Goal: Information Seeking & Learning: Learn about a topic

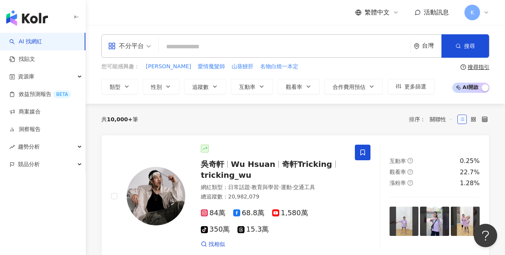
click at [179, 49] on input "search" at bounding box center [284, 46] width 245 height 15
paste input "*****"
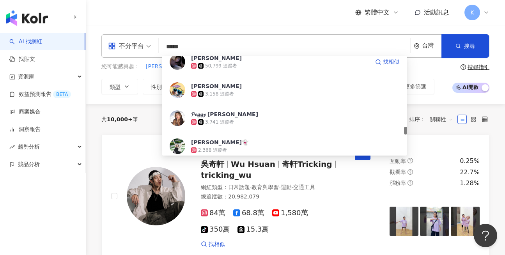
scroll to position [1091, 0]
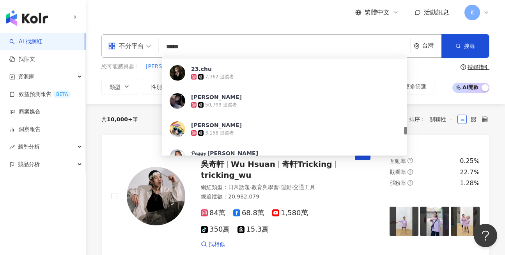
click at [140, 45] on div "不分平台 ***** 台灣 搜尋 79e225d8-725c-4011-ab6b-4198f5fb06e1 4f510918-0302-49ca-b403-2…" at bounding box center [295, 45] width 388 height 23
paste input "**********"
type input "**********"
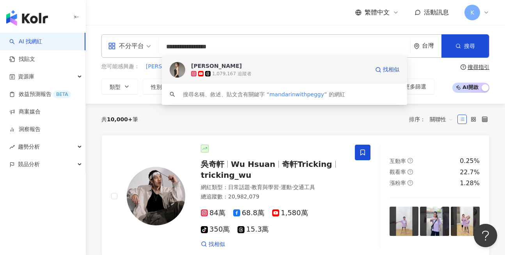
click at [220, 67] on div "Peggy Chen" at bounding box center [216, 66] width 51 height 8
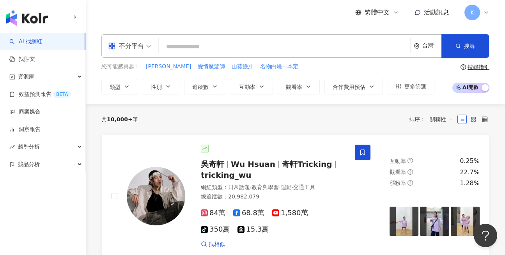
click at [188, 49] on input "search" at bounding box center [284, 46] width 245 height 15
paste input "***"
type input "***"
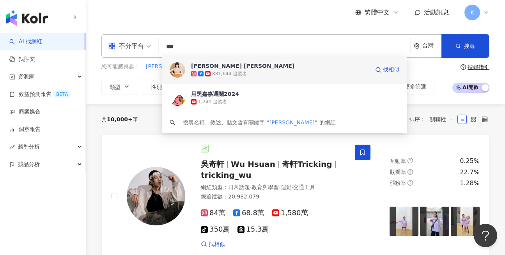
click at [263, 66] on span "[PERSON_NAME] [PERSON_NAME]" at bounding box center [280, 66] width 178 height 8
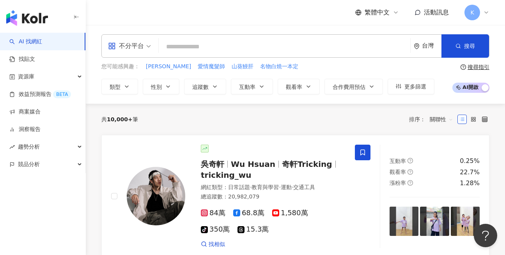
click at [194, 44] on input "search" at bounding box center [284, 46] width 245 height 15
paste input "***"
type input "***"
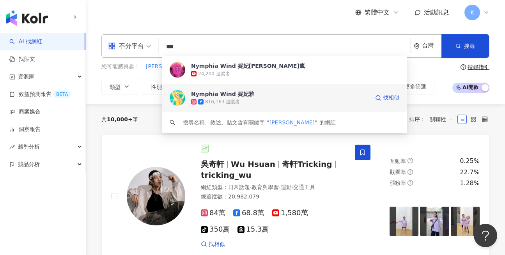
click at [268, 95] on span "Nymphia Wind 妮妃雅" at bounding box center [280, 94] width 178 height 8
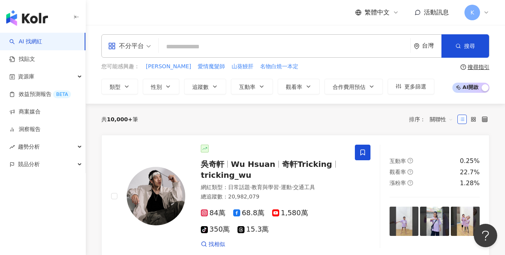
click at [210, 46] on input "search" at bounding box center [284, 46] width 245 height 15
paste input "*****"
type input "*****"
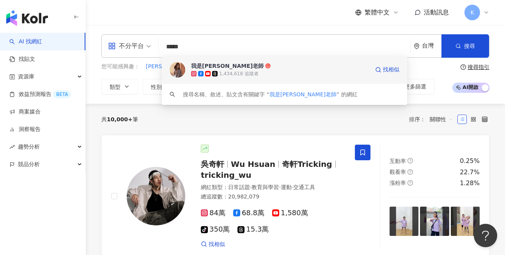
click at [232, 68] on span "我是江老師" at bounding box center [280, 66] width 178 height 8
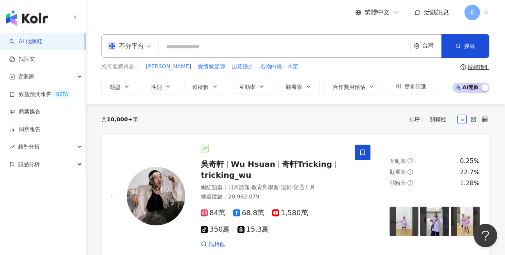
click at [194, 50] on input "search" at bounding box center [284, 46] width 245 height 15
paste input "**"
type input "**"
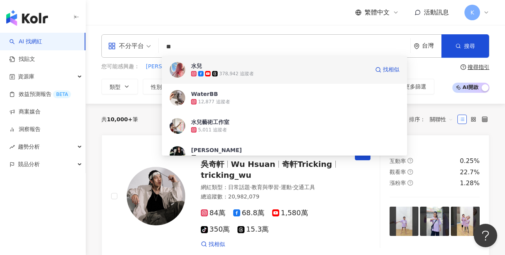
click at [235, 64] on span "水兒" at bounding box center [280, 66] width 178 height 8
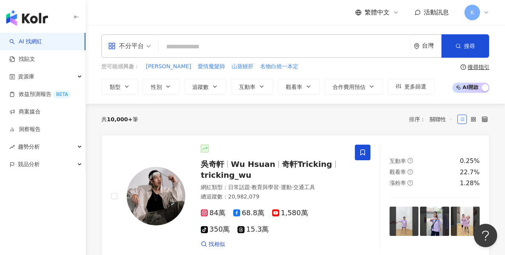
click at [203, 42] on input "search" at bounding box center [284, 46] width 245 height 15
paste input "*******"
type input "*******"
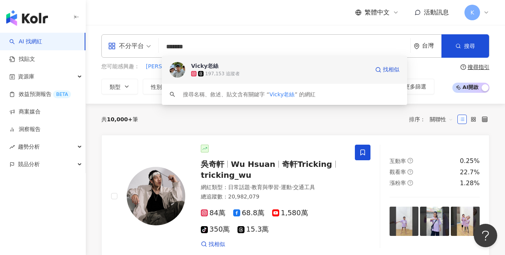
click at [232, 62] on span "Vicky老絲" at bounding box center [280, 66] width 178 height 8
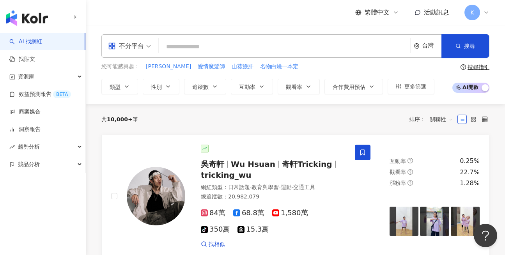
click at [210, 49] on input "search" at bounding box center [284, 46] width 245 height 15
paste input "****"
type input "****"
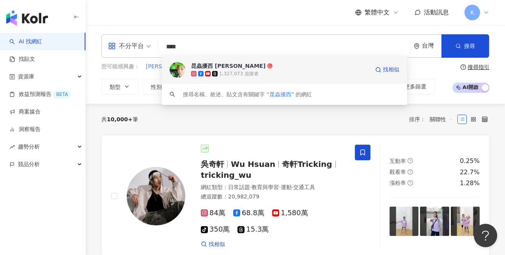
click at [222, 67] on div "昆蟲擾西 吳沁婕" at bounding box center [228, 66] width 74 height 8
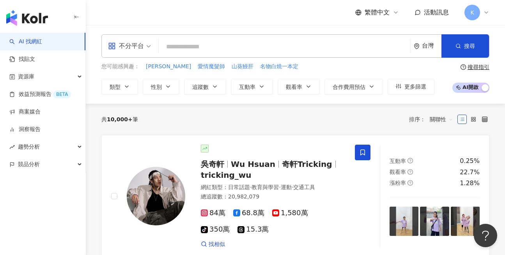
click at [206, 43] on input "search" at bounding box center [284, 46] width 245 height 15
paste input "****"
type input "****"
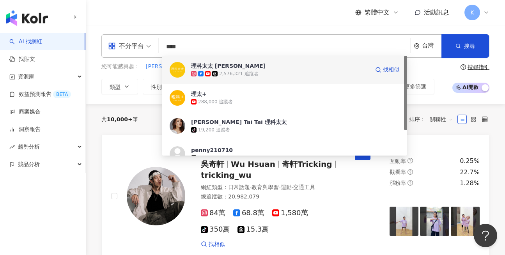
click at [246, 72] on div "2,576,321 追蹤者" at bounding box center [238, 74] width 39 height 7
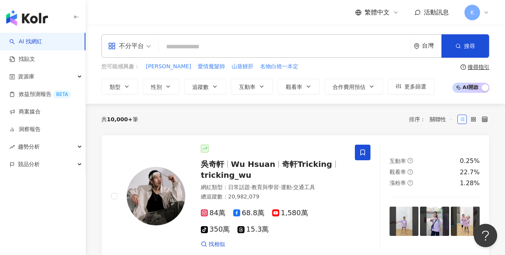
click at [181, 46] on input "search" at bounding box center [284, 46] width 245 height 15
paste input "*"
type input "*"
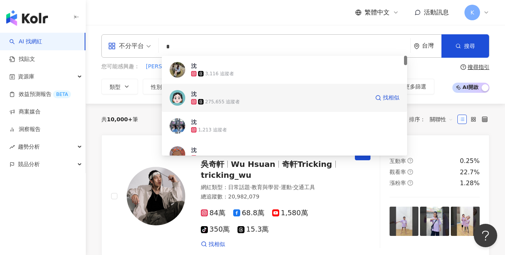
click at [239, 94] on span "沈" at bounding box center [280, 94] width 178 height 8
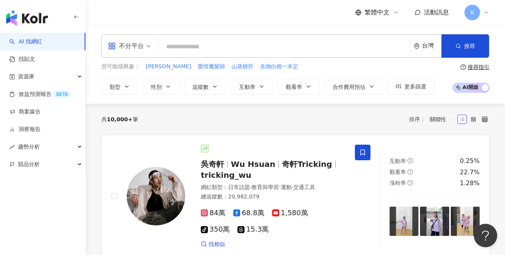
click at [189, 42] on input "search" at bounding box center [284, 46] width 245 height 15
paste input "**"
type input "**"
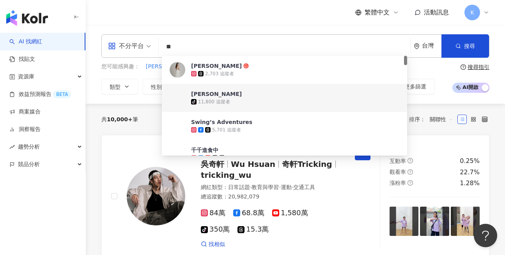
scroll to position [39, 0]
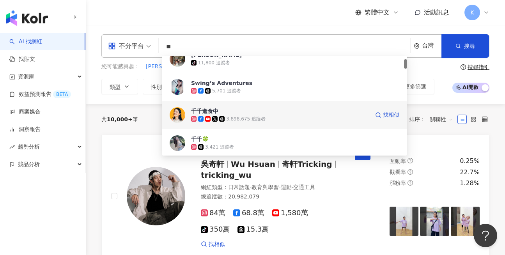
click at [246, 113] on span "千千進食中" at bounding box center [280, 111] width 178 height 8
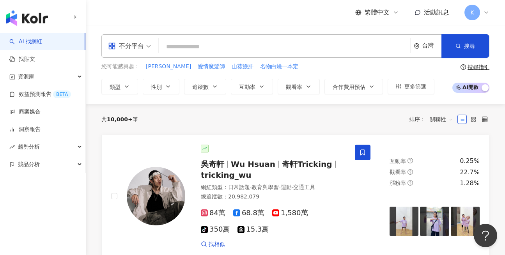
click at [195, 49] on input "search" at bounding box center [284, 46] width 245 height 15
paste input "*****"
type input "*****"
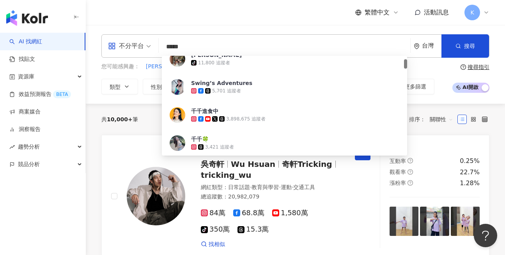
scroll to position [0, 0]
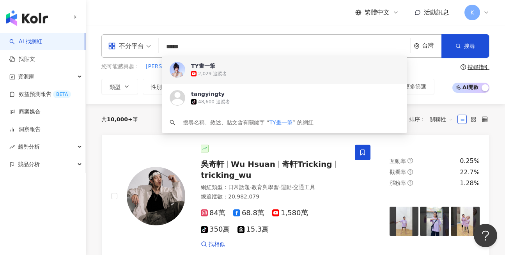
click at [248, 73] on div "2,029 追蹤者" at bounding box center [295, 74] width 208 height 8
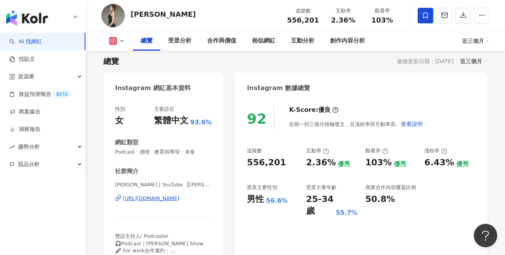
scroll to position [78, 0]
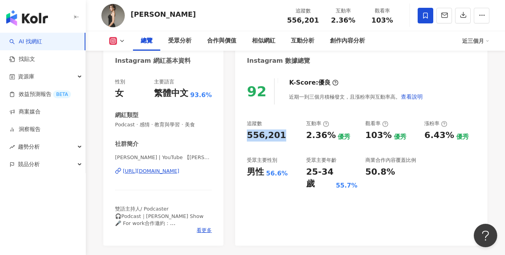
drag, startPoint x: 250, startPoint y: 136, endPoint x: 281, endPoint y: 136, distance: 30.4
click at [281, 136] on div "556,201" at bounding box center [272, 135] width 51 height 12
click at [308, 173] on div "25-34 歲" at bounding box center [320, 178] width 28 height 24
drag, startPoint x: 306, startPoint y: 173, endPoint x: 316, endPoint y: 190, distance: 18.9
click at [316, 190] on div "25-34 歲" at bounding box center [320, 178] width 28 height 24
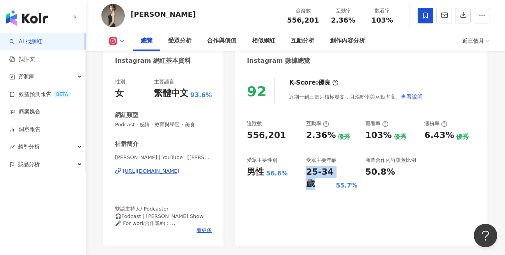
copy div "25-34 歲"
drag, startPoint x: 305, startPoint y: 137, endPoint x: 332, endPoint y: 138, distance: 27.3
click at [332, 138] on div "追蹤數 556,201 互動率 2.36% 優秀 觀看率 103% 優秀 漲粉率 6.43% 優秀 受眾主要性別 男性 56.6% 受眾主要年齡 25-34 …" at bounding box center [361, 155] width 229 height 70
copy div "2.36%"
drag, startPoint x: 367, startPoint y: 136, endPoint x: 391, endPoint y: 136, distance: 24.2
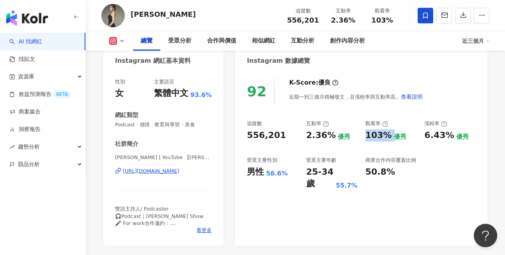
click at [391, 136] on div "103% 優秀" at bounding box center [390, 135] width 51 height 12
copy div "103%"
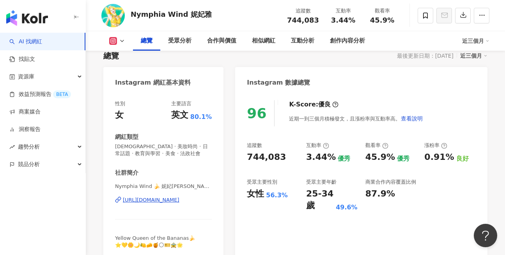
scroll to position [78, 0]
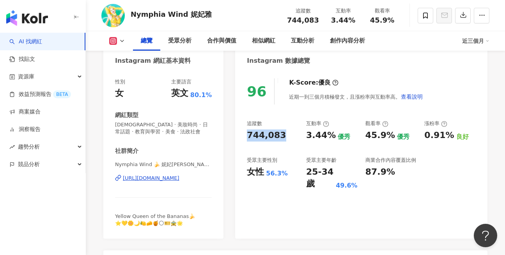
drag, startPoint x: 246, startPoint y: 138, endPoint x: 290, endPoint y: 138, distance: 44.4
click at [290, 138] on div "96 K-Score : 優良 近期一到三個月積極發文，且漲粉率與互動率高。 查看說明 追蹤數 744,083 互動率 3.44% 優秀 觀看率 45.9% …" at bounding box center [361, 155] width 252 height 168
copy div "744,083"
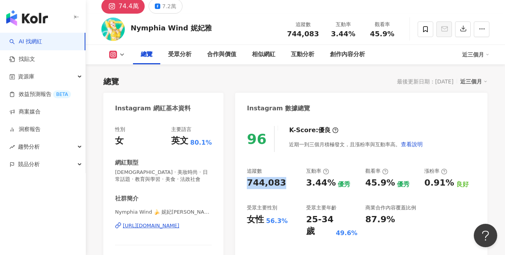
scroll to position [39, 0]
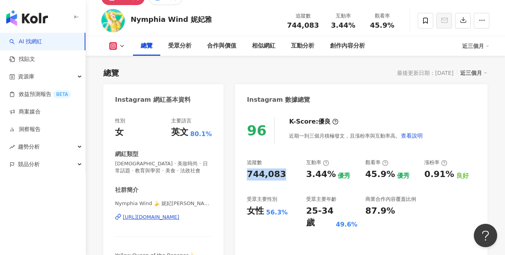
click at [179, 219] on div "https://www.instagram.com/66wind99/" at bounding box center [151, 217] width 57 height 7
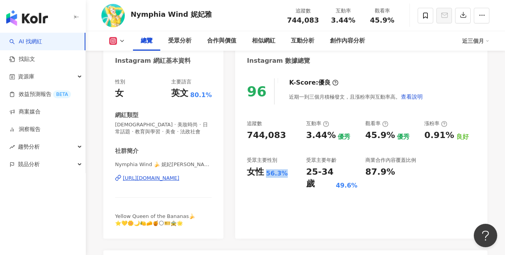
drag, startPoint x: 267, startPoint y: 174, endPoint x: 297, endPoint y: 175, distance: 29.6
click at [297, 175] on div "女性 56.3%" at bounding box center [272, 172] width 51 height 12
copy div "56.3%"
drag, startPoint x: 307, startPoint y: 173, endPoint x: 315, endPoint y: 184, distance: 13.0
click at [315, 184] on div "25-34 歲" at bounding box center [320, 178] width 28 height 24
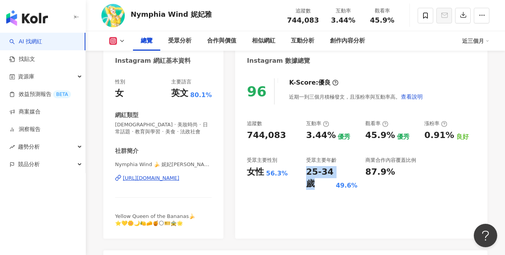
copy div "25-34 歲"
drag, startPoint x: 307, startPoint y: 139, endPoint x: 332, endPoint y: 141, distance: 25.5
click at [332, 141] on div "3.44% 優秀" at bounding box center [331, 135] width 51 height 12
copy div "3.44%"
drag, startPoint x: 367, startPoint y: 136, endPoint x: 394, endPoint y: 137, distance: 26.5
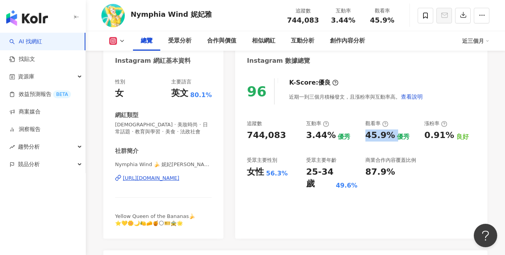
click at [394, 137] on div "45.9% 優秀" at bounding box center [390, 135] width 51 height 12
copy div "45.9%"
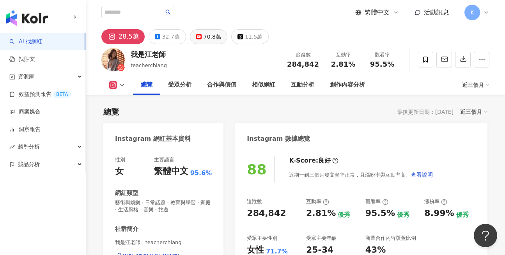
click at [196, 39] on icon at bounding box center [198, 36] width 5 height 5
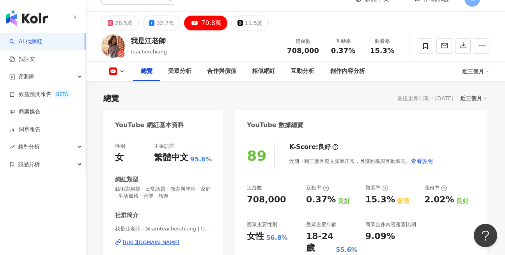
scroll to position [39, 0]
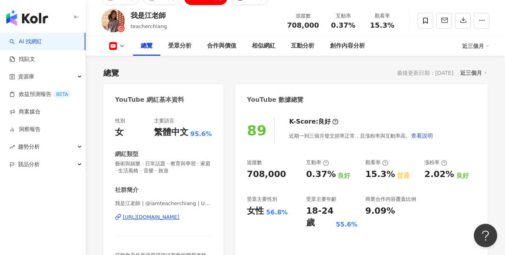
click at [171, 215] on div "https://www.youtube.com/channel/UCxXsJ7Ki8ofB0s0gpsipzlA" at bounding box center [151, 217] width 57 height 7
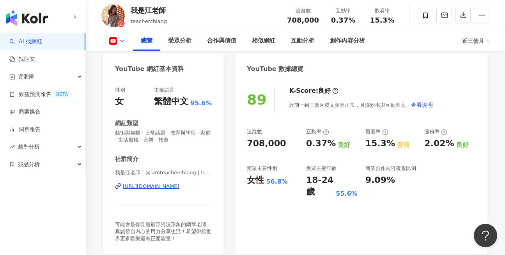
scroll to position [78, 0]
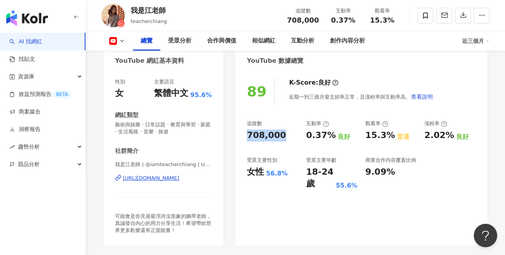
drag, startPoint x: 248, startPoint y: 135, endPoint x: 288, endPoint y: 136, distance: 40.5
click at [288, 136] on div "708,000" at bounding box center [272, 135] width 51 height 12
copy div "708,000"
drag, startPoint x: 310, startPoint y: 135, endPoint x: 334, endPoint y: 135, distance: 23.4
click at [334, 135] on div "0.37% 良好" at bounding box center [331, 135] width 51 height 12
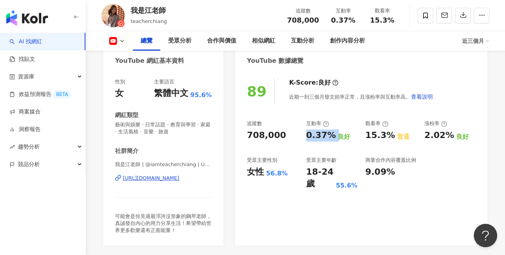
copy div "0.37%"
drag, startPoint x: 269, startPoint y: 175, endPoint x: 286, endPoint y: 177, distance: 17.3
click at [286, 177] on div "女性 56.8%" at bounding box center [272, 172] width 51 height 12
copy div "56.8%"
drag, startPoint x: 366, startPoint y: 139, endPoint x: 389, endPoint y: 138, distance: 22.6
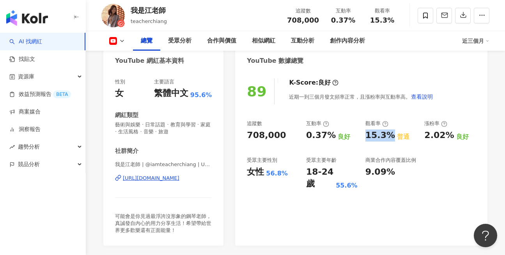
click at [389, 138] on div "15.3%" at bounding box center [380, 135] width 30 height 12
copy div "15.3%"
click at [259, 191] on div "89 K-Score : 良好 近期一到三個月發文頻率正常，且漲粉率與互動率高。 查看說明 追蹤數 708,000 互動率 0.37% 良好 觀看率 15.3…" at bounding box center [361, 158] width 252 height 175
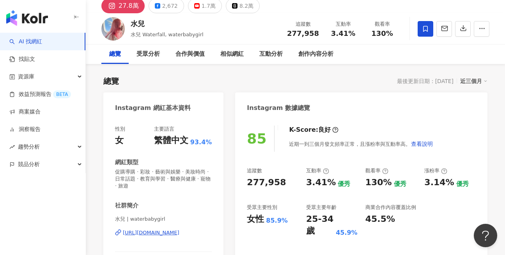
scroll to position [39, 0]
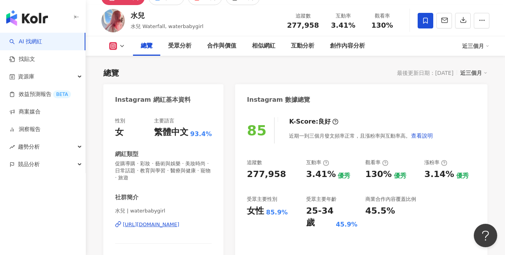
click at [171, 226] on div "https://www.instagram.com/waterbabygirl/" at bounding box center [151, 224] width 57 height 7
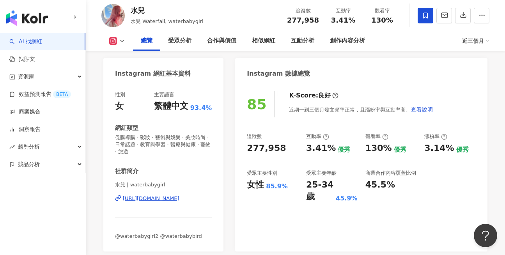
scroll to position [78, 0]
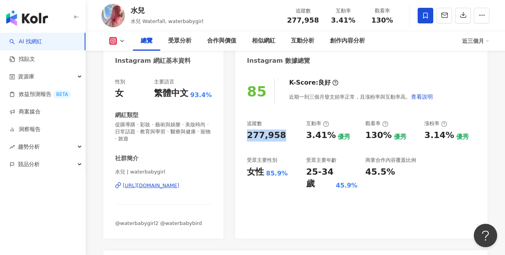
drag, startPoint x: 246, startPoint y: 134, endPoint x: 282, endPoint y: 136, distance: 36.3
click at [282, 136] on div "85 K-Score : 良好 近期一到三個月發文頻率正常，且漲粉率與互動率高。 查看說明 追蹤數 277,958 互動率 3.41% 優秀 觀看率 130%…" at bounding box center [361, 155] width 252 height 168
copy div "277,958"
drag, startPoint x: 267, startPoint y: 175, endPoint x: 287, endPoint y: 175, distance: 20.7
click at [287, 175] on div "女性 85.9%" at bounding box center [272, 172] width 51 height 12
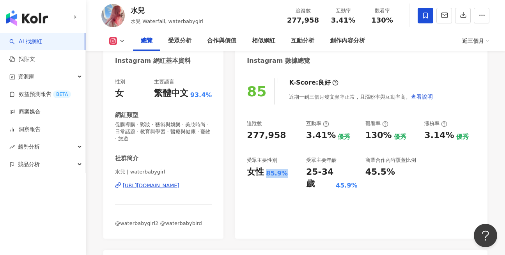
copy div "85.9%"
drag, startPoint x: 306, startPoint y: 175, endPoint x: 315, endPoint y: 187, distance: 14.3
click at [315, 187] on div "25-34 歲" at bounding box center [320, 178] width 28 height 24
copy div "25-34 歲"
drag, startPoint x: 306, startPoint y: 136, endPoint x: 331, endPoint y: 138, distance: 25.0
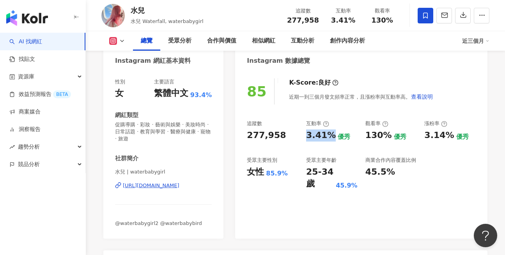
click at [331, 138] on div "3.41%" at bounding box center [321, 135] width 30 height 12
copy div "3.41%"
drag, startPoint x: 366, startPoint y: 136, endPoint x: 385, endPoint y: 137, distance: 19.5
click at [385, 137] on div "130%" at bounding box center [378, 135] width 27 height 12
copy div "130%"
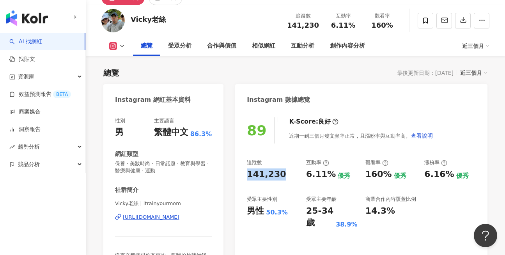
drag, startPoint x: 247, startPoint y: 175, endPoint x: 285, endPoint y: 177, distance: 38.2
click at [285, 177] on div "141,230" at bounding box center [272, 174] width 51 height 12
click at [169, 216] on div "https://www.instagram.com/itrainyourmom/" at bounding box center [151, 217] width 57 height 7
drag, startPoint x: 266, startPoint y: 214, endPoint x: 300, endPoint y: 214, distance: 33.5
click at [300, 214] on div "追蹤數 141,230 互動率 6.11% 優秀 觀看率 160% 優秀 漲粉率 6.16% 優秀 受眾主要性別 男性 50.3% 受眾主要年齡 25-34 …" at bounding box center [361, 194] width 229 height 70
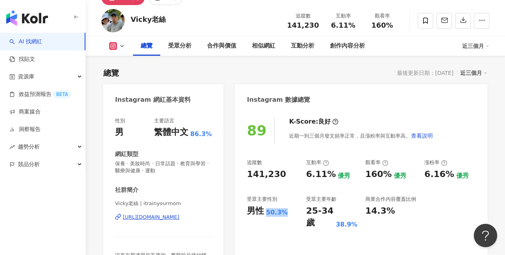
copy div "50.3%"
drag, startPoint x: 307, startPoint y: 213, endPoint x: 315, endPoint y: 236, distance: 24.2
click at [315, 236] on div "89 K-Score : 良好 近期一到三個月發文頻率正常，且漲粉率與互動率高。 查看說明 追蹤數 141,230 互動率 6.11% 優秀 觀看率 160%…" at bounding box center [361, 201] width 252 height 182
copy div "25-34 歲"
drag, startPoint x: 307, startPoint y: 175, endPoint x: 331, endPoint y: 178, distance: 23.5
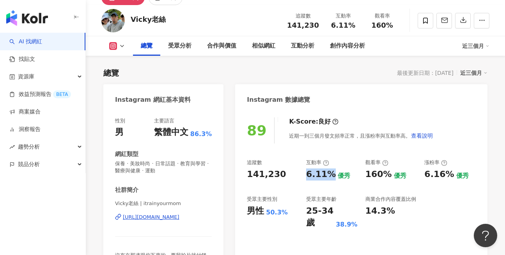
click at [331, 178] on div "6.11%" at bounding box center [321, 174] width 30 height 12
copy div "6.11%"
drag, startPoint x: 369, startPoint y: 174, endPoint x: 386, endPoint y: 174, distance: 16.8
click at [386, 174] on div "追蹤數 141,230 互動率 6.11% 優秀 觀看率 160% 優秀 漲粉率 6.16% 優秀 受眾主要性別 男性 50.3% 受眾主要年齡 25-34 …" at bounding box center [361, 194] width 229 height 70
copy div "160%"
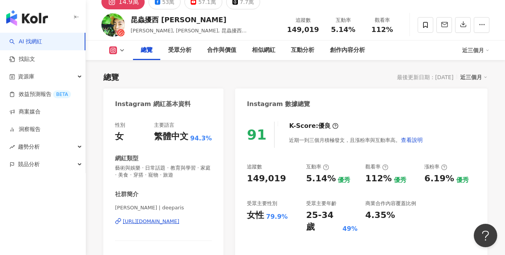
scroll to position [39, 0]
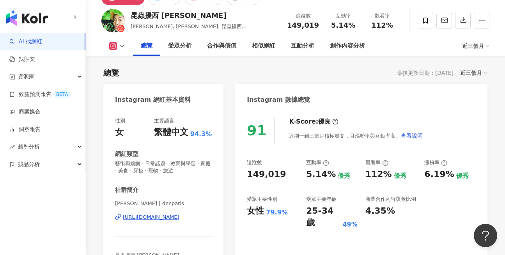
click at [179, 218] on div "[URL][DOMAIN_NAME]" at bounding box center [151, 217] width 57 height 7
drag, startPoint x: 239, startPoint y: 175, endPoint x: 290, endPoint y: 175, distance: 51.1
click at [290, 175] on div "91 K-Score : 優良 近期一到三個月積極發文，且漲粉率與互動率高。 查看說明 追蹤數 149,019 互動率 5.14% 優秀 觀看率 112% 優…" at bounding box center [361, 190] width 252 height 161
copy div "149,019"
drag, startPoint x: 304, startPoint y: 177, endPoint x: 331, endPoint y: 175, distance: 26.9
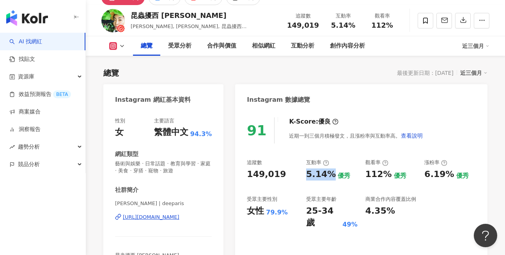
click at [331, 175] on div "追蹤數 149,019 互動率 5.14% 優秀 觀看率 112% 優秀 漲粉率 6.19% 優秀 受眾主要性別 女性 79.9% 受眾主要年齡 25-34 …" at bounding box center [361, 194] width 229 height 70
copy div "5.14%"
drag, startPoint x: 365, startPoint y: 175, endPoint x: 387, endPoint y: 176, distance: 21.9
click at [387, 176] on div "112%" at bounding box center [378, 174] width 27 height 12
copy div "112%"
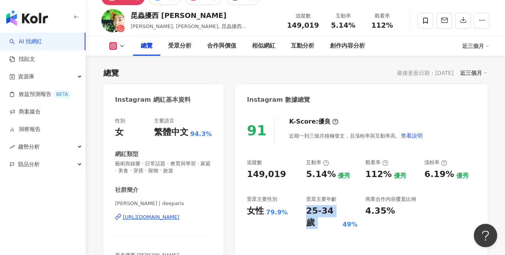
drag, startPoint x: 306, startPoint y: 210, endPoint x: 343, endPoint y: 212, distance: 37.1
click at [343, 212] on div "25-34 歲 49%" at bounding box center [331, 217] width 51 height 24
copy div "25-34 歲"
drag, startPoint x: 306, startPoint y: 175, endPoint x: 334, endPoint y: 177, distance: 27.7
click at [334, 177] on div "5.14% 優秀" at bounding box center [331, 174] width 51 height 12
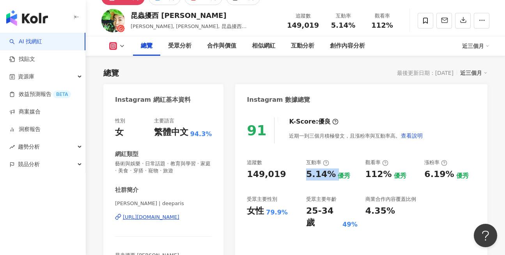
copy div "5.14%"
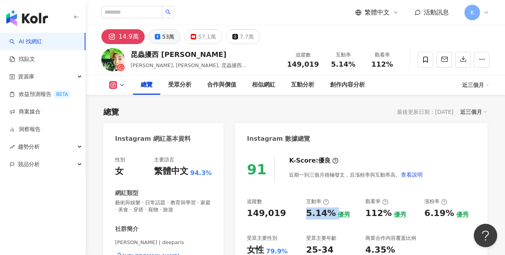
click at [169, 34] on div "53萬" at bounding box center [168, 36] width 12 height 11
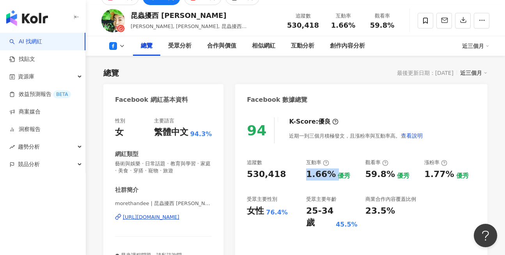
scroll to position [78, 0]
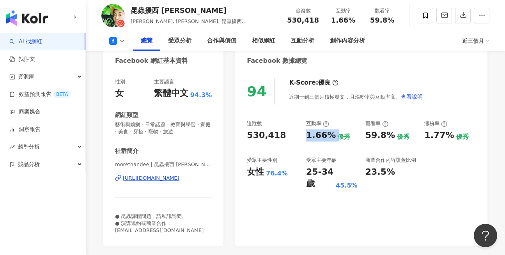
click at [165, 176] on div "[URL][DOMAIN_NAME]" at bounding box center [151, 178] width 57 height 7
drag, startPoint x: 244, startPoint y: 137, endPoint x: 281, endPoint y: 135, distance: 36.7
click at [281, 135] on div "94 K-Score : 優良 近期一到三個月積極發文，且漲粉率與互動率高。 查看說明 追蹤數 530,418 互動率 1.66% 優秀 觀看率 59.8% …" at bounding box center [361, 158] width 252 height 175
copy div "530,418"
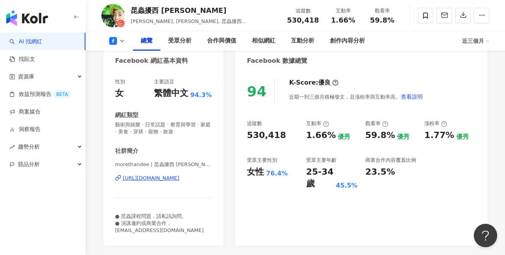
click at [310, 138] on div "1.66%" at bounding box center [321, 135] width 30 height 12
drag, startPoint x: 307, startPoint y: 135, endPoint x: 325, endPoint y: 136, distance: 18.7
click at [308, 135] on div "1.66%" at bounding box center [321, 135] width 30 height 12
click at [329, 136] on div "1.66%" at bounding box center [321, 135] width 30 height 12
drag, startPoint x: 307, startPoint y: 136, endPoint x: 331, endPoint y: 137, distance: 23.4
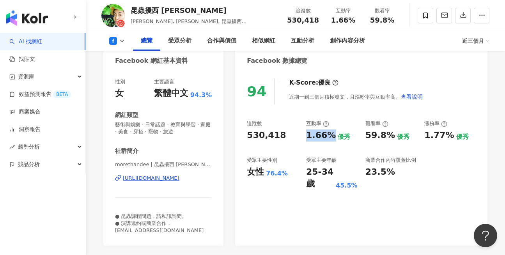
click at [331, 137] on div "1.66%" at bounding box center [321, 135] width 30 height 12
copy div "1.66%"
drag, startPoint x: 365, startPoint y: 137, endPoint x: 390, endPoint y: 137, distance: 24.9
click at [390, 137] on div "59.8%" at bounding box center [380, 135] width 30 height 12
copy div "59.8%"
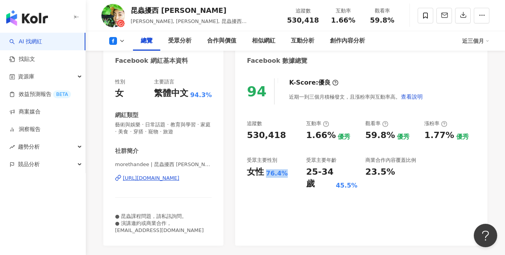
drag, startPoint x: 267, startPoint y: 176, endPoint x: 286, endPoint y: 176, distance: 19.1
click at [286, 176] on div "女性 76.4%" at bounding box center [272, 172] width 51 height 12
copy div "76.4%"
drag, startPoint x: 307, startPoint y: 174, endPoint x: 314, endPoint y: 191, distance: 18.0
click at [314, 191] on div "94 K-Score : 優良 近期一到三個月積極發文，且漲粉率與互動率高。 查看說明 追蹤數 530,418 互動率 1.66% 優秀 觀看率 59.8% …" at bounding box center [361, 158] width 252 height 175
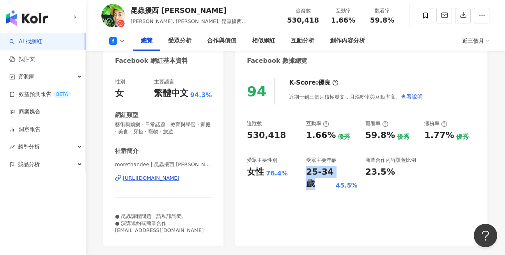
copy div "25-34 歲"
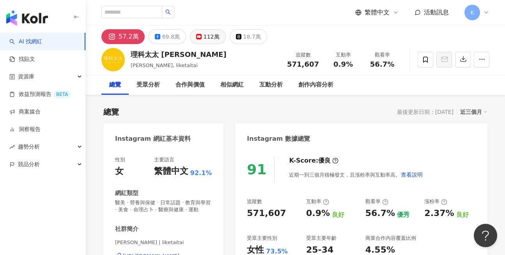
click at [209, 38] on div "112萬" at bounding box center [211, 36] width 16 height 11
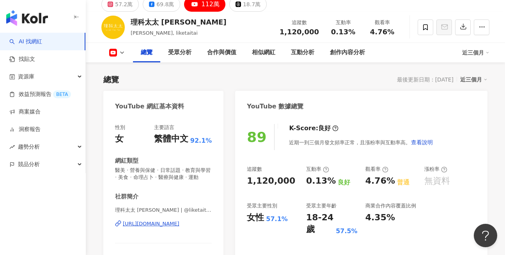
scroll to position [39, 0]
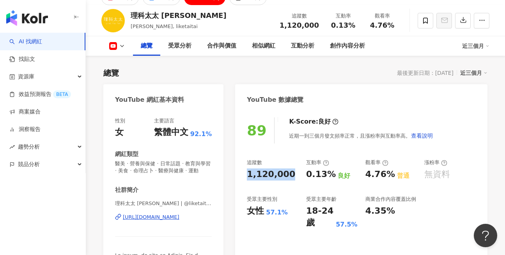
drag, startPoint x: 240, startPoint y: 175, endPoint x: 289, endPoint y: 175, distance: 48.7
click at [289, 175] on div "89 K-Score : 良好 近期一到三個月發文頻率正常，且漲粉率與互動率高。 查看說明 追蹤數 1,120,000 互動率 0.13% 良好 觀看率 4.…" at bounding box center [361, 201] width 252 height 182
copy div "1,120,000"
click at [179, 221] on div "https://www.youtube.com/channel/UCHfY_EOzB1i57hYLSw_rYMg" at bounding box center [151, 217] width 57 height 7
drag, startPoint x: 307, startPoint y: 177, endPoint x: 332, endPoint y: 179, distance: 24.3
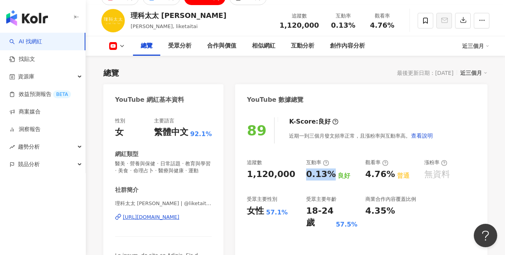
click at [332, 179] on div "0.13%" at bounding box center [321, 174] width 30 height 12
copy div "0.13%"
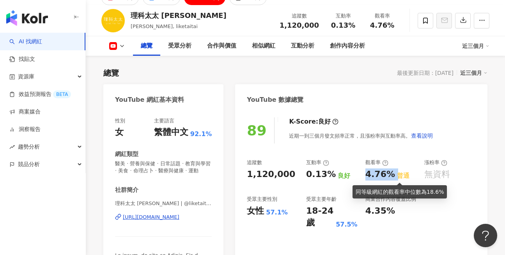
drag, startPoint x: 366, startPoint y: 176, endPoint x: 396, endPoint y: 176, distance: 29.2
click at [396, 176] on div "4.76% 普通" at bounding box center [390, 174] width 51 height 12
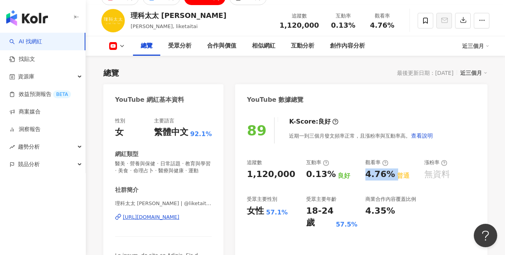
copy div "4.76%"
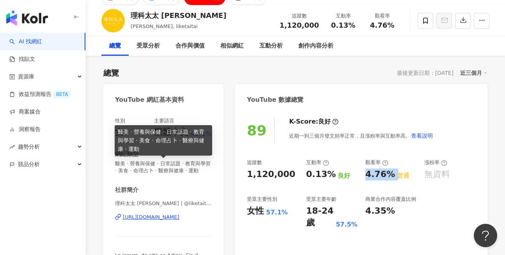
scroll to position [0, 0]
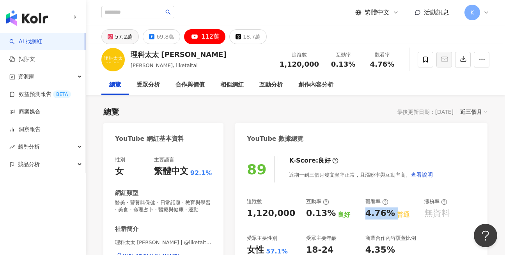
click at [124, 38] on div "57.2萬" at bounding box center [124, 36] width 18 height 11
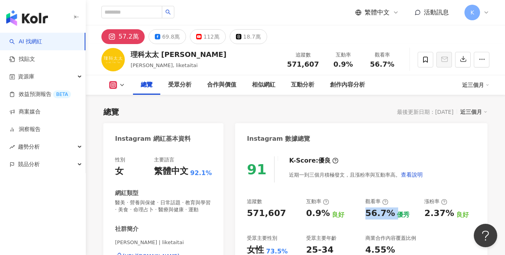
scroll to position [117, 0]
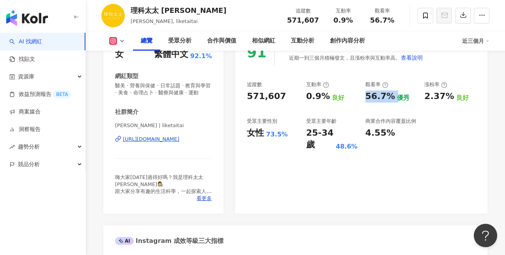
click at [177, 143] on div "https://www.instagram.com/liketaitai/" at bounding box center [151, 139] width 57 height 7
drag, startPoint x: 306, startPoint y: 99, endPoint x: 324, endPoint y: 100, distance: 17.6
click at [324, 100] on div "0.9%" at bounding box center [318, 96] width 24 height 12
click at [285, 175] on div "91 K-Score : 優良 近期一到三個月積極發文，且漲粉率與互動率高。 查看說明 追蹤數 571,607 互動率 0.9% 良好 觀看率 56.7% 優…" at bounding box center [361, 123] width 252 height 182
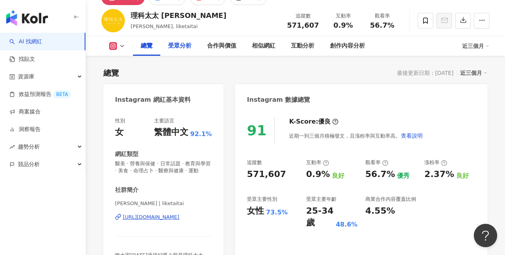
scroll to position [0, 0]
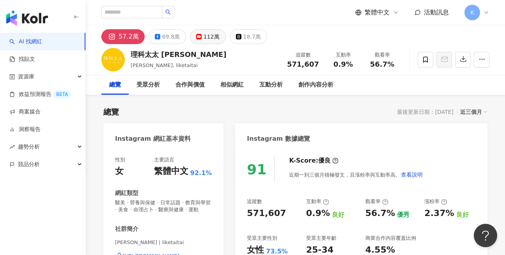
click at [205, 39] on div "112萬" at bounding box center [211, 36] width 16 height 11
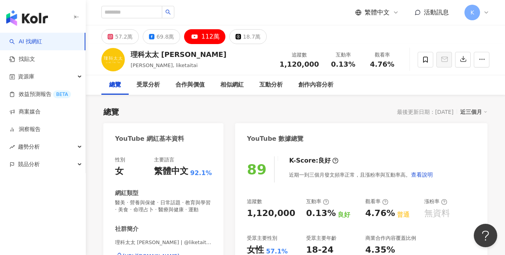
scroll to position [78, 0]
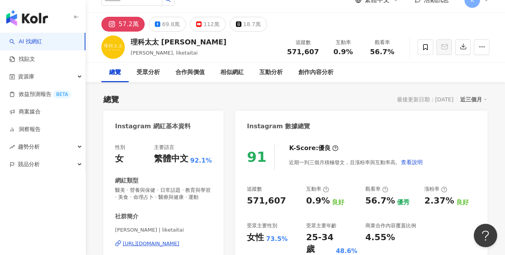
scroll to position [78, 0]
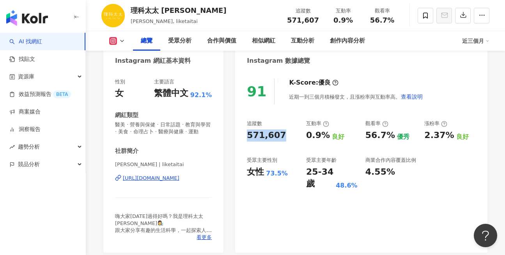
drag, startPoint x: 247, startPoint y: 136, endPoint x: 290, endPoint y: 136, distance: 42.9
click at [290, 136] on div "571,607" at bounding box center [272, 135] width 51 height 12
copy div "571,607"
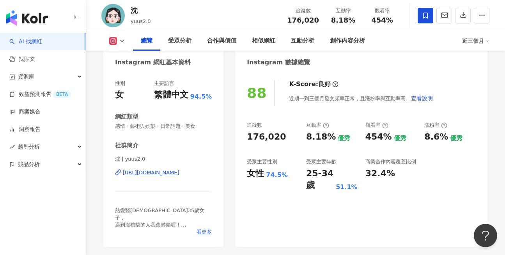
scroll to position [78, 0]
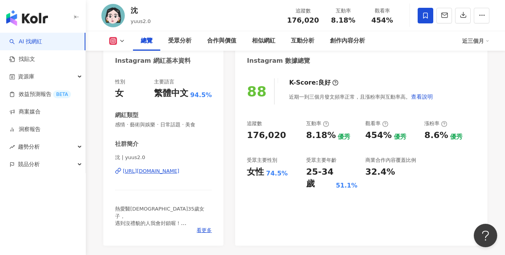
click at [172, 170] on div "https://www.instagram.com/yuus2.0/" at bounding box center [151, 171] width 57 height 7
drag, startPoint x: 244, startPoint y: 138, endPoint x: 291, endPoint y: 137, distance: 47.6
click at [291, 137] on div "88 K-Score : 良好 近期一到三個月發文頻率正常，且漲粉率與互動率高。 查看說明 追蹤數 176,020 互動率 8.18% 優秀 觀看率 454%…" at bounding box center [361, 158] width 252 height 175
copy div "176,020"
click at [265, 175] on div "女性 74.5%" at bounding box center [272, 172] width 51 height 12
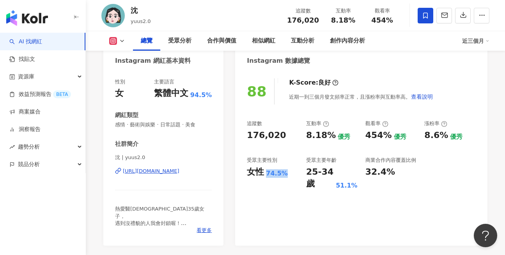
drag, startPoint x: 267, startPoint y: 175, endPoint x: 296, endPoint y: 175, distance: 28.8
click at [296, 175] on div "女性 74.5%" at bounding box center [272, 172] width 51 height 12
copy div "74.5%"
drag, startPoint x: 307, startPoint y: 139, endPoint x: 329, endPoint y: 140, distance: 21.8
click at [329, 140] on div "8.18%" at bounding box center [321, 135] width 30 height 12
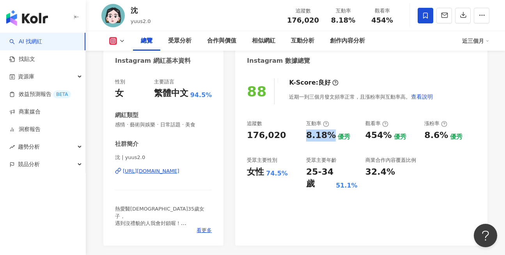
copy div "8.18%"
drag, startPoint x: 365, startPoint y: 134, endPoint x: 393, endPoint y: 134, distance: 28.5
click at [393, 134] on div "454% 優秀" at bounding box center [390, 135] width 51 height 12
copy div "454%"
drag, startPoint x: 307, startPoint y: 173, endPoint x: 312, endPoint y: 182, distance: 9.6
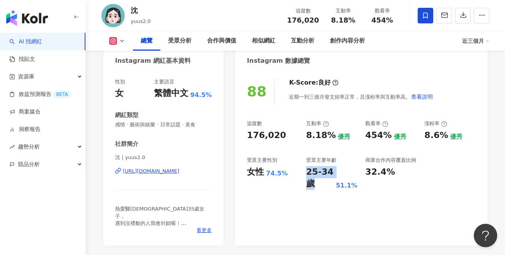
click at [312, 182] on div "25-34 歲" at bounding box center [320, 178] width 28 height 24
copy div "25-34 歲"
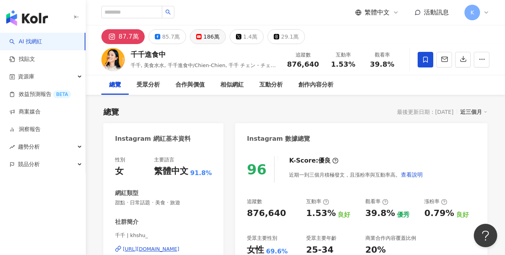
click at [209, 37] on div "186萬" at bounding box center [211, 36] width 16 height 11
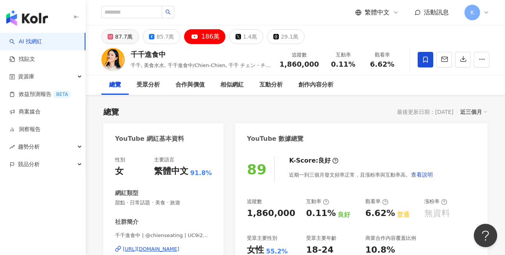
click at [125, 36] on div "87.7萬" at bounding box center [124, 36] width 18 height 11
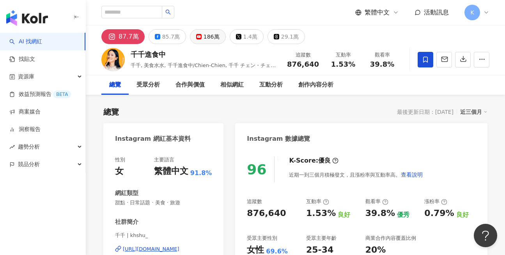
click at [214, 39] on div "186萬" at bounding box center [211, 36] width 16 height 11
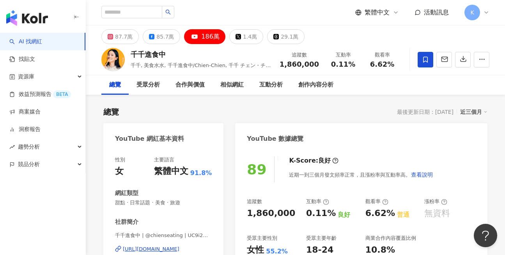
scroll to position [78, 0]
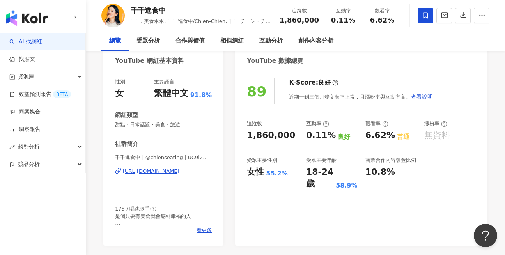
click at [179, 171] on div "[URL][DOMAIN_NAME]" at bounding box center [151, 171] width 57 height 7
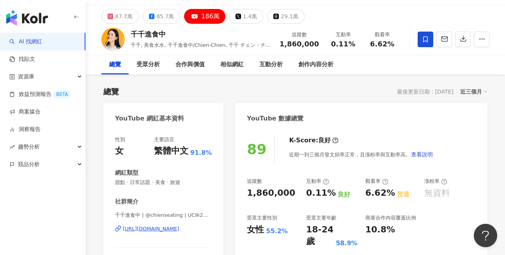
scroll to position [0, 0]
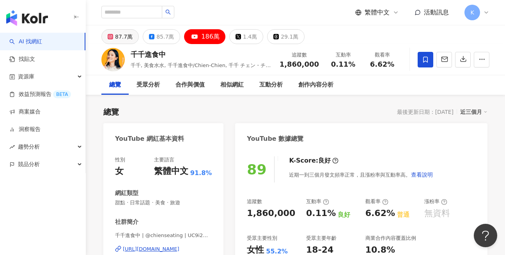
click at [127, 37] on div "87.7萬" at bounding box center [124, 36] width 18 height 11
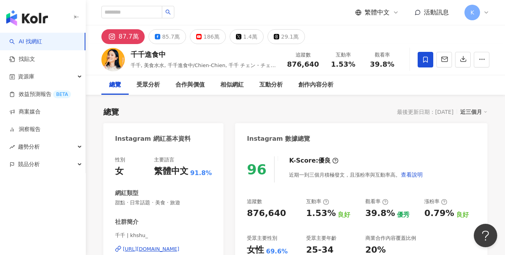
scroll to position [78, 0]
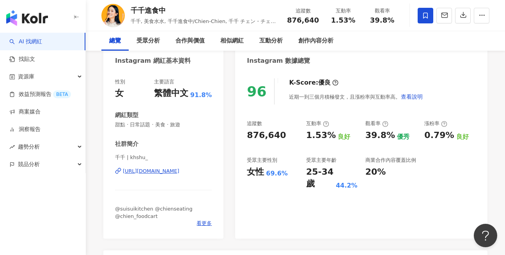
click at [179, 168] on div "[URL][DOMAIN_NAME]" at bounding box center [151, 171] width 57 height 7
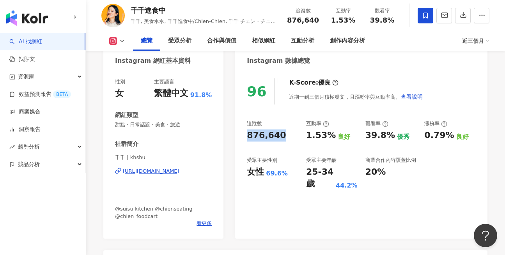
scroll to position [78, 0]
drag, startPoint x: 245, startPoint y: 134, endPoint x: 292, endPoint y: 136, distance: 47.2
click at [292, 136] on div "96 K-Score : 優良 近期一到三個月積極發文，且漲粉率與互動率高。 查看說明 追蹤數 876,640 互動率 1.53% 良好 觀看率 39.8% …" at bounding box center [361, 155] width 252 height 168
drag, startPoint x: 267, startPoint y: 175, endPoint x: 293, endPoint y: 176, distance: 26.1
click at [293, 176] on div "女性 69.6%" at bounding box center [272, 172] width 51 height 12
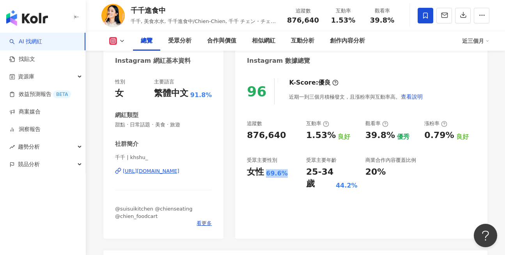
copy div "69.6%"
drag, startPoint x: 308, startPoint y: 173, endPoint x: 316, endPoint y: 187, distance: 16.1
click at [316, 187] on div "25-34 歲" at bounding box center [320, 178] width 28 height 24
copy div "25-34 歲"
drag, startPoint x: 306, startPoint y: 135, endPoint x: 334, endPoint y: 136, distance: 27.3
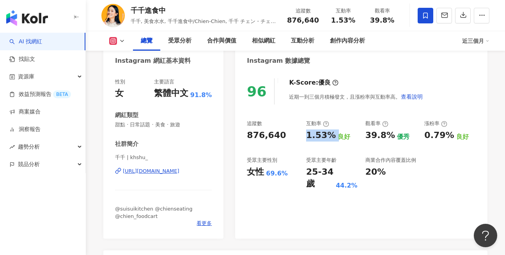
click at [334, 136] on div "1.53% 良好" at bounding box center [331, 135] width 51 height 12
copy div "1.53%"
drag, startPoint x: 368, startPoint y: 136, endPoint x: 390, endPoint y: 138, distance: 21.9
click at [390, 138] on div "39.8%" at bounding box center [380, 135] width 30 height 12
click at [377, 138] on div "39.8%" at bounding box center [380, 135] width 30 height 12
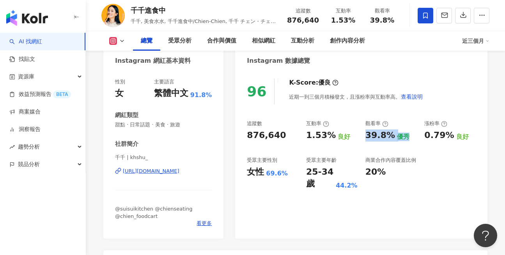
drag, startPoint x: 367, startPoint y: 137, endPoint x: 403, endPoint y: 140, distance: 35.6
click at [403, 140] on div "39.8% 優秀" at bounding box center [390, 135] width 51 height 12
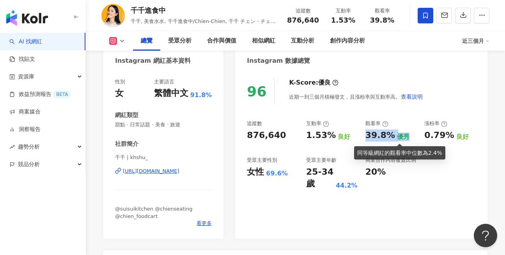
click at [380, 141] on div "39.8%" at bounding box center [380, 135] width 30 height 12
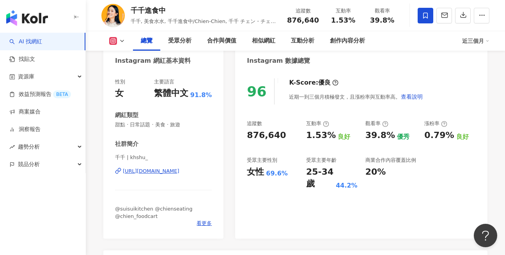
click at [366, 136] on div "追蹤數 876,640 互動率 1.53% 良好 觀看率 39.8% 優秀 漲粉率 0.79% 良好 受眾主要性別 女性 69.6% 受眾主要年齡 25-34…" at bounding box center [361, 155] width 229 height 70
drag, startPoint x: 364, startPoint y: 135, endPoint x: 382, endPoint y: 137, distance: 18.4
click at [382, 137] on div "追蹤數 876,640 互動率 1.53% 良好 觀看率 39.8% 優秀 漲粉率 0.79% 良好 受眾主要性別 女性 69.6% 受眾主要年齡 25-34…" at bounding box center [361, 155] width 229 height 70
click at [370, 137] on div "39.8%" at bounding box center [380, 135] width 30 height 12
drag, startPoint x: 366, startPoint y: 137, endPoint x: 391, endPoint y: 138, distance: 25.8
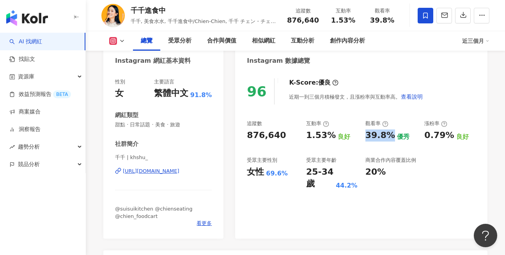
click at [391, 138] on div "39.8% 優秀" at bounding box center [390, 135] width 51 height 12
copy div "39.8%"
